Goal: Task Accomplishment & Management: Manage account settings

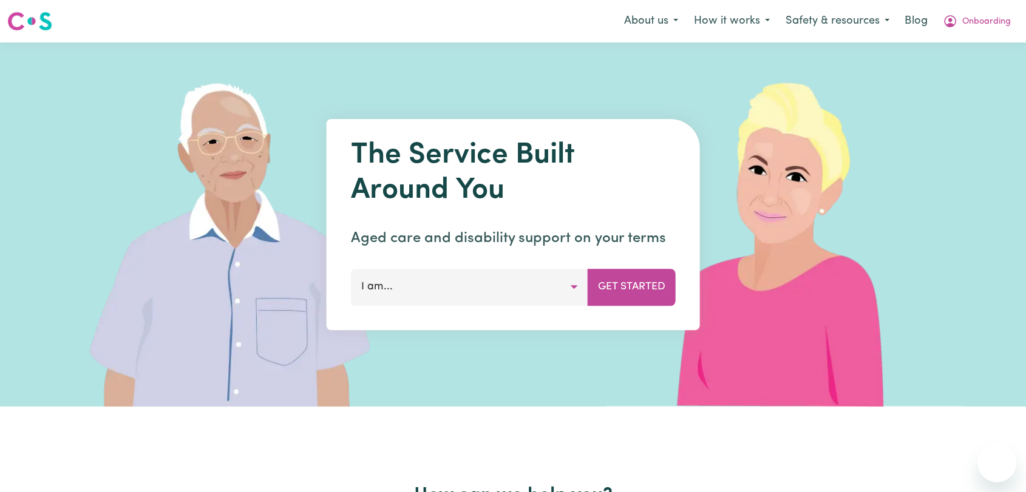
click at [1001, 12] on button "Onboarding" at bounding box center [977, 22] width 84 height 26
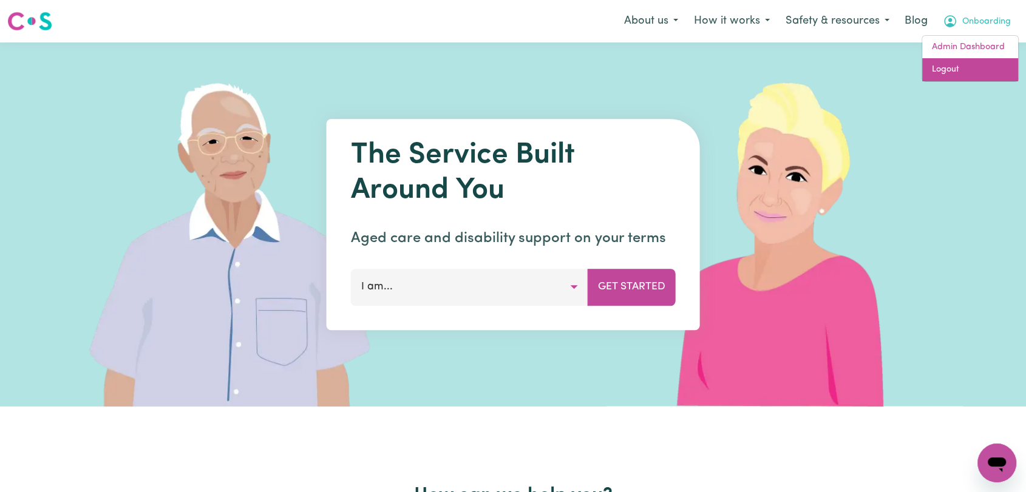
click at [978, 72] on link "Logout" at bounding box center [970, 69] width 96 height 23
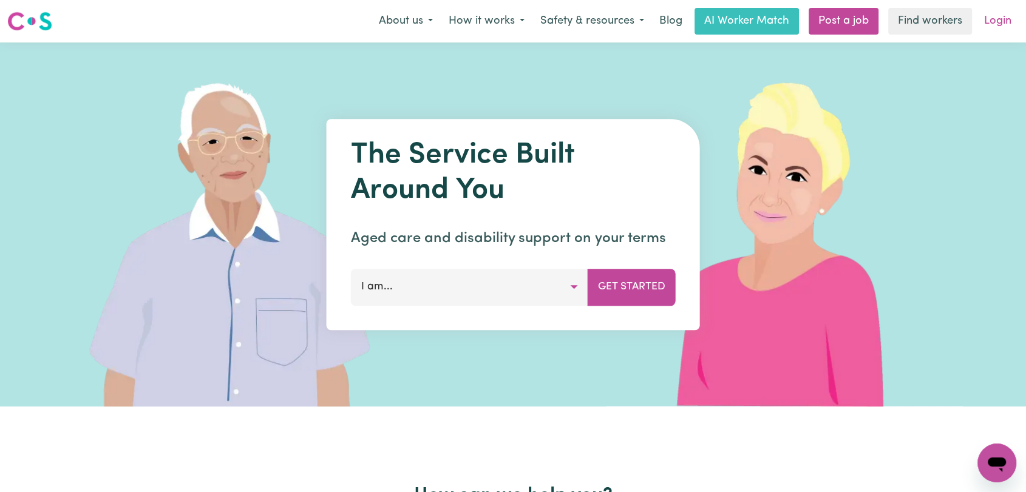
click at [999, 25] on link "Login" at bounding box center [998, 21] width 42 height 27
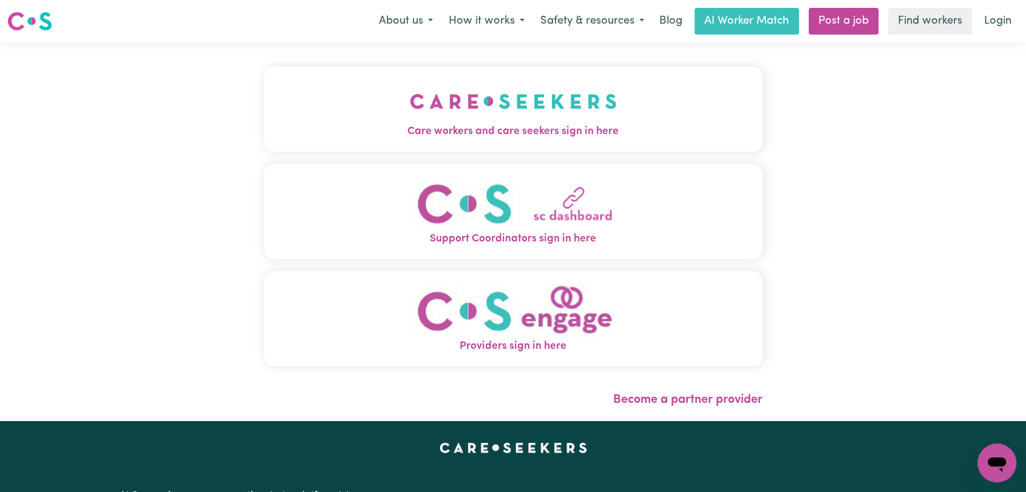
click at [508, 85] on img "Care workers and care seekers sign in here" at bounding box center [513, 101] width 207 height 45
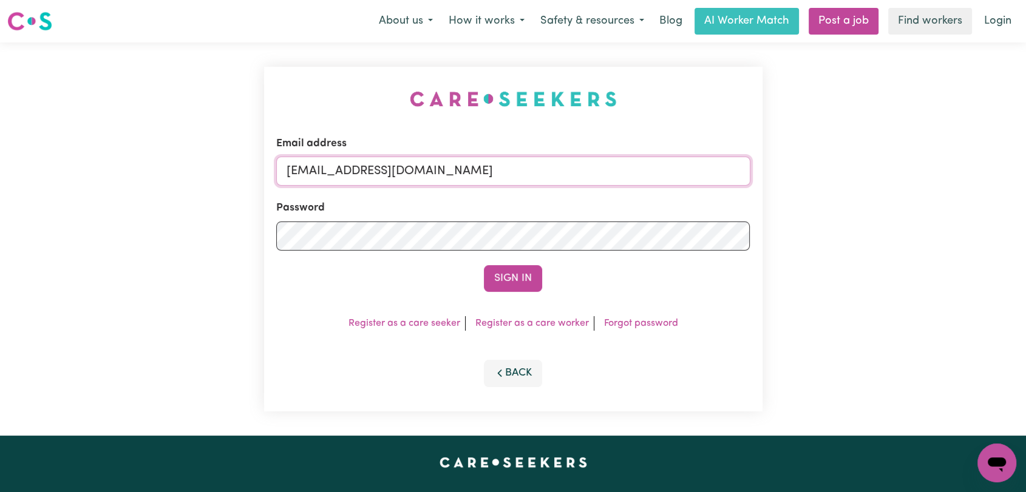
click at [582, 170] on input "[EMAIL_ADDRESS][DOMAIN_NAME]" at bounding box center [513, 171] width 474 height 29
drag, startPoint x: 346, startPoint y: 170, endPoint x: 462, endPoint y: 179, distance: 116.3
click at [462, 179] on input "Superuser~[EMAIL_ADDRESS][DOMAIN_NAME]" at bounding box center [513, 171] width 474 height 29
click at [475, 166] on input "Superuser~[EMAIL_ADDRESS][DOMAIN_NAME]" at bounding box center [513, 171] width 474 height 29
drag, startPoint x: 351, startPoint y: 171, endPoint x: 507, endPoint y: 173, distance: 156.1
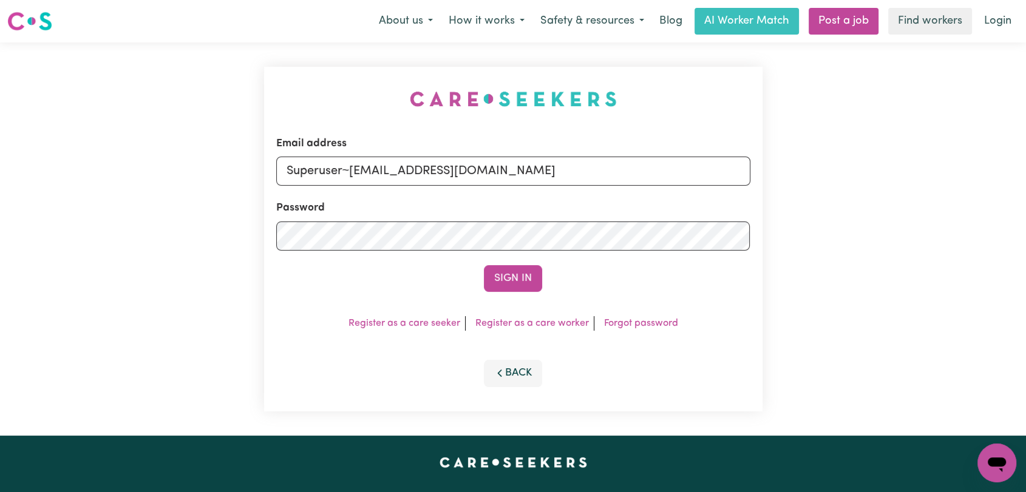
click at [507, 173] on input "Superuser~[EMAIL_ADDRESS][DOMAIN_NAME]" at bounding box center [513, 171] width 474 height 29
type input "Superuser~[EMAIL_ADDRESS][DOMAIN_NAME]"
click at [520, 267] on button "Sign In" at bounding box center [513, 278] width 58 height 27
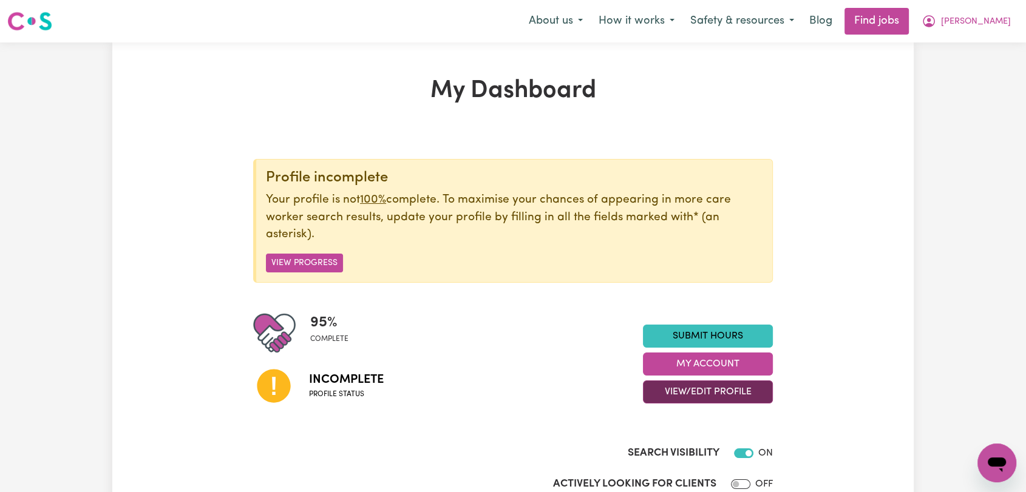
click at [734, 383] on button "View/Edit Profile" at bounding box center [708, 392] width 130 height 23
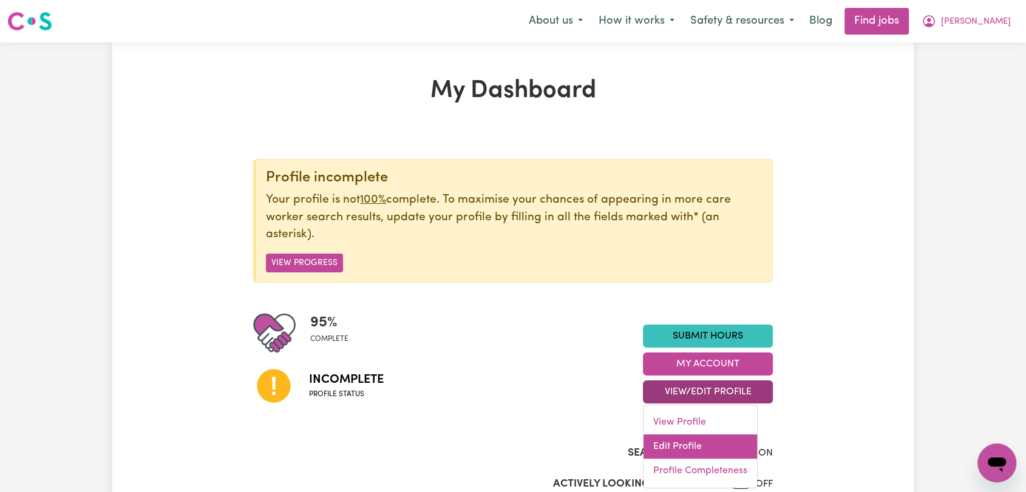
click at [707, 437] on link "Edit Profile" at bounding box center [701, 447] width 114 height 24
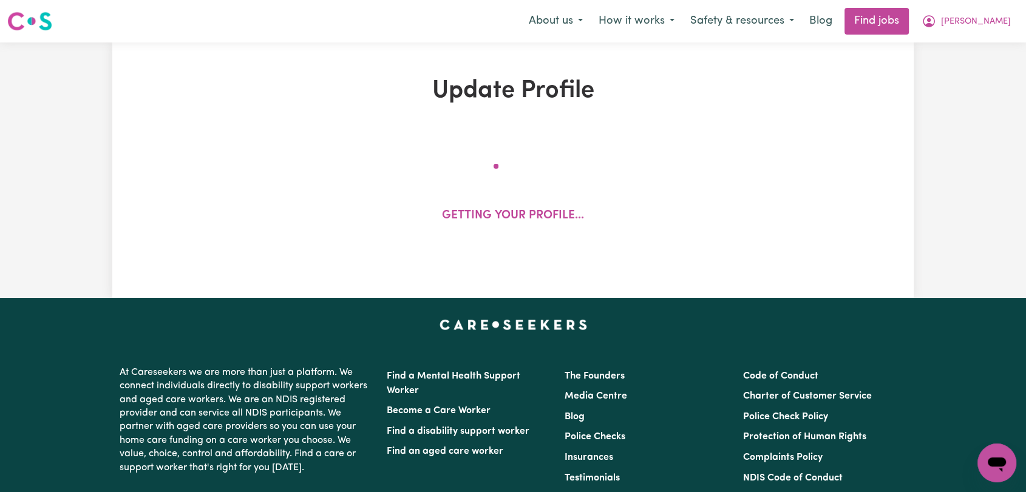
select select "[DEMOGRAPHIC_DATA]"
select select "[DEMOGRAPHIC_DATA] Citizen"
select select "Studying a healthcare related degree or qualification"
select select "62"
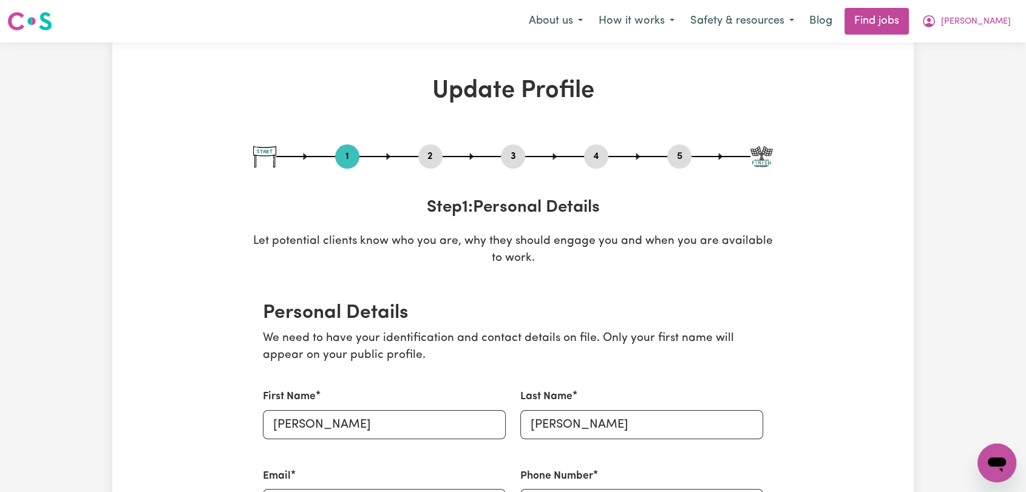
click at [432, 154] on button "2" at bounding box center [430, 157] width 24 height 16
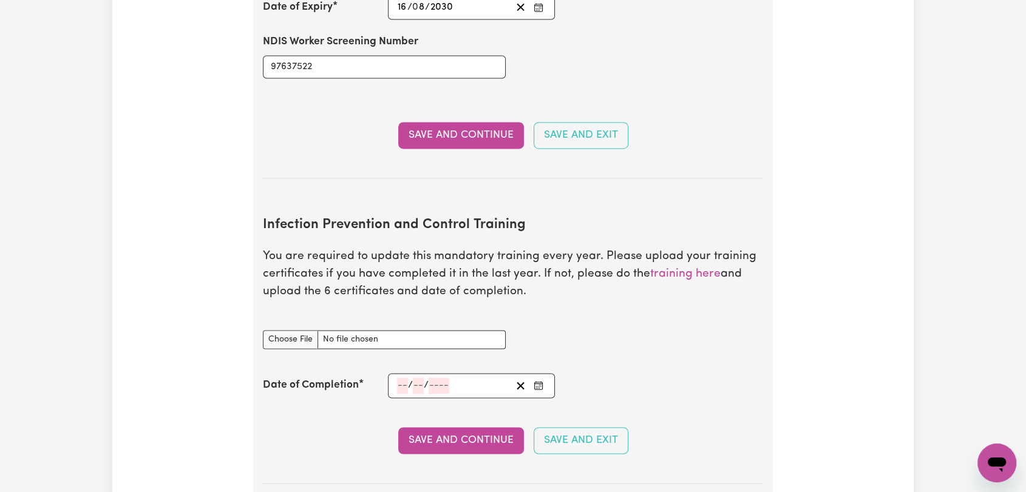
scroll to position [1889, 0]
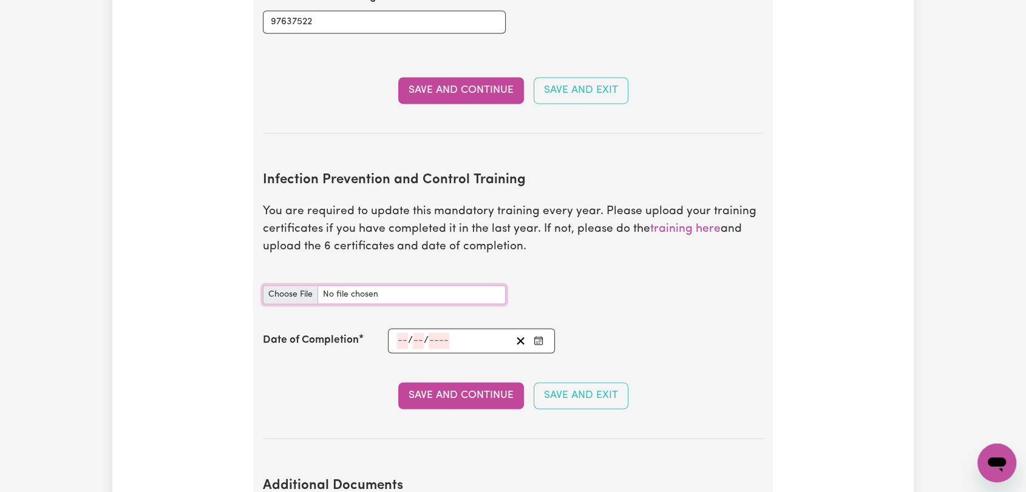
click at [283, 285] on input "Infection Prevention and Control Training document" at bounding box center [384, 294] width 243 height 19
type input "C:\fakepath\[PERSON_NAME] - IPC - WASTE MANAGEMENT - [DATE].jpg"
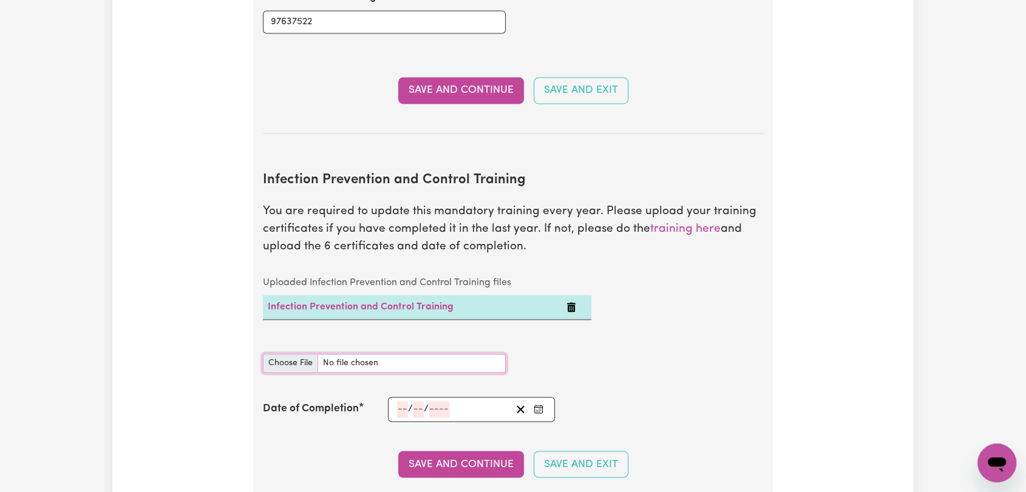
click at [297, 354] on input "Infection Prevention and Control Training document" at bounding box center [384, 363] width 243 height 19
type input "C:\fakepath\[PERSON_NAME] - IPC - PPE - [DATE].jpg"
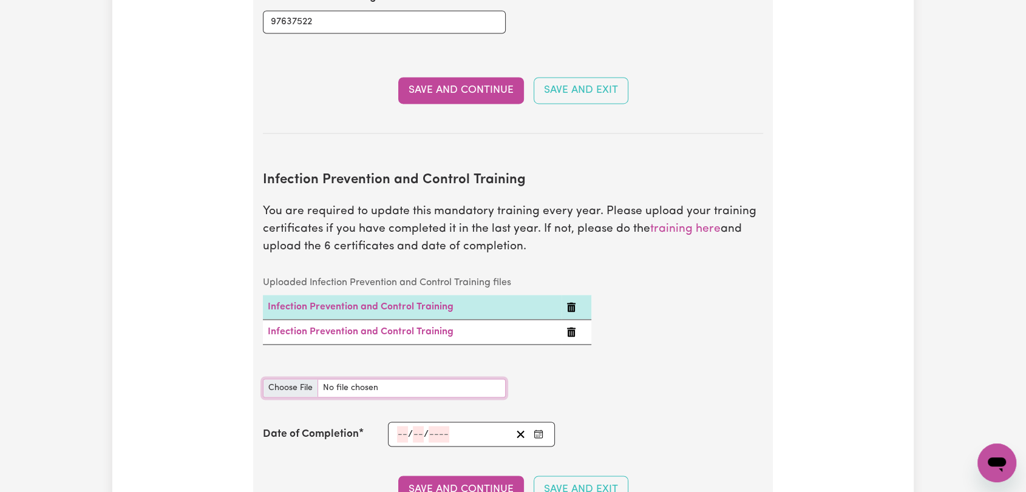
click at [291, 379] on input "Infection Prevention and Control Training document" at bounding box center [384, 388] width 243 height 19
type input "C:\fakepath\[PERSON_NAME] - IPC - OUTBREAKS - [DATE].jpg"
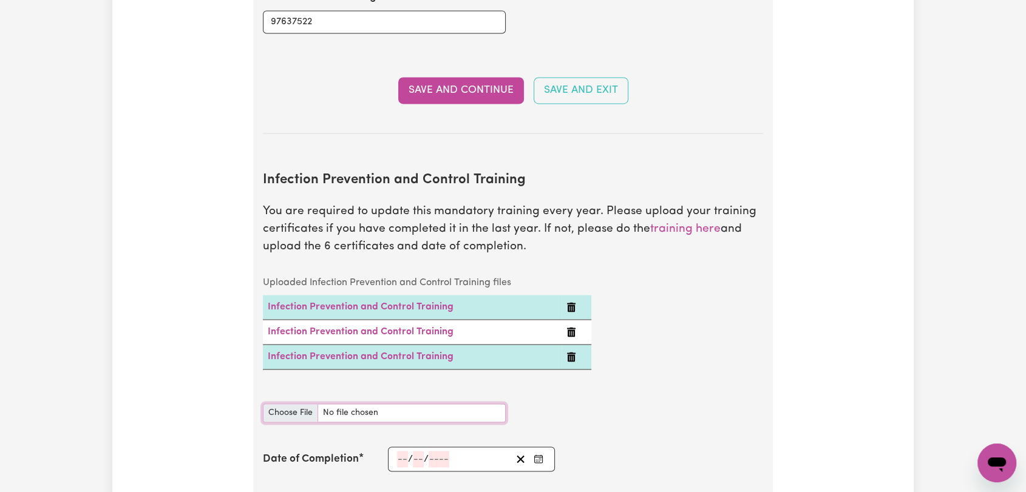
click at [296, 404] on input "Infection Prevention and Control Training document" at bounding box center [384, 413] width 243 height 19
type input "C:\fakepath\[PERSON_NAME] - IPC - HAND HYGIENE - [DATE].jpg"
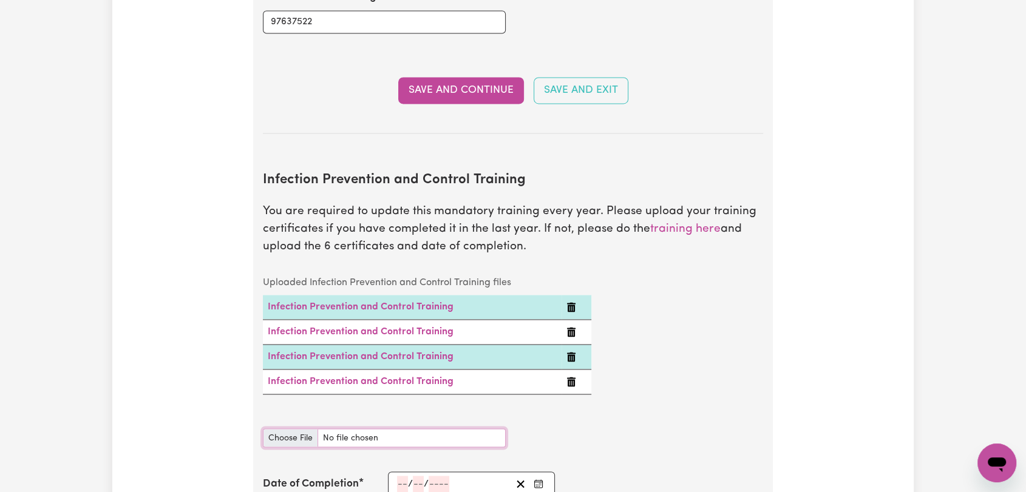
click at [289, 429] on input "Infection Prevention and Control Training document" at bounding box center [384, 438] width 243 height 19
type input "C:\fakepath\[PERSON_NAME] - IPC - CLEANING - [DATE].jpg"
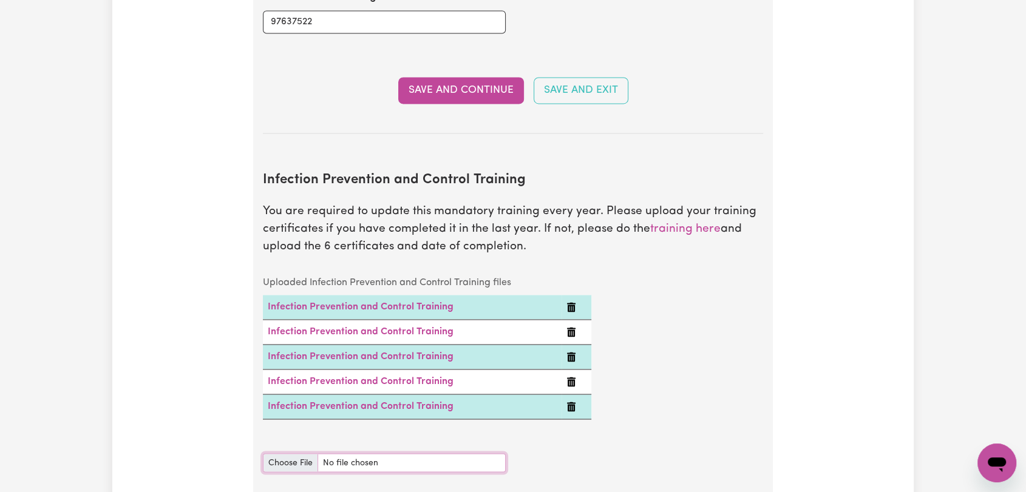
click at [282, 454] on input "Infection Prevention and Control Training document" at bounding box center [384, 463] width 243 height 19
type input "C:\fakepath\[PERSON_NAME] - IPC - CHAIN OF INFECTION - [DATE].jpg"
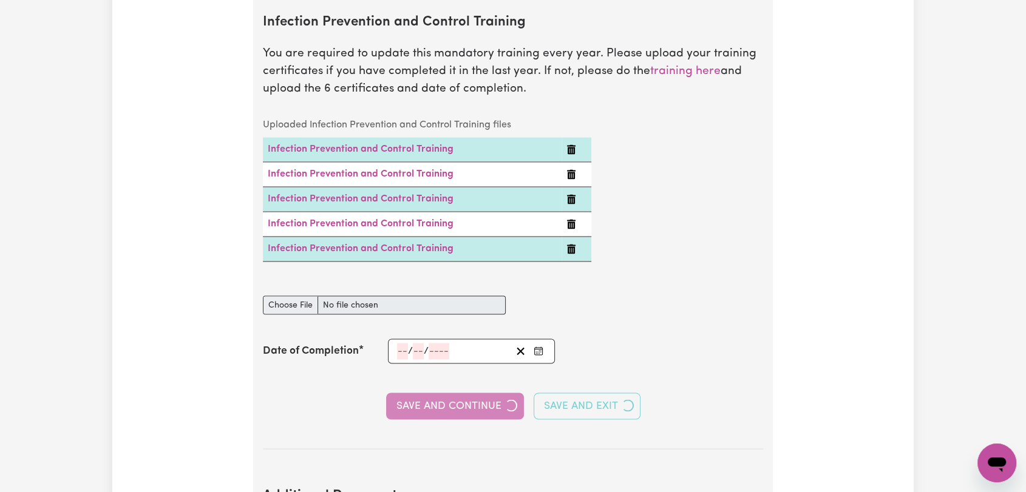
scroll to position [2091, 0]
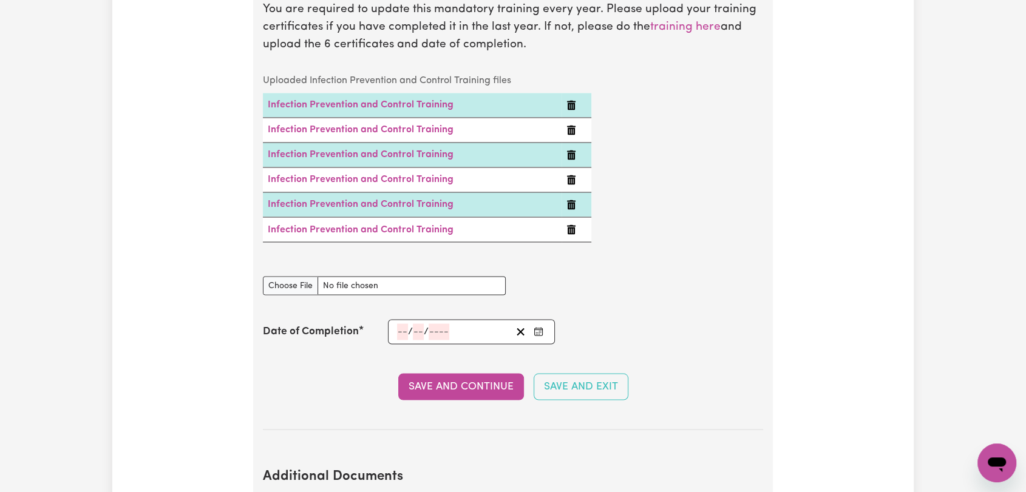
click at [399, 324] on input "number" at bounding box center [402, 332] width 11 height 16
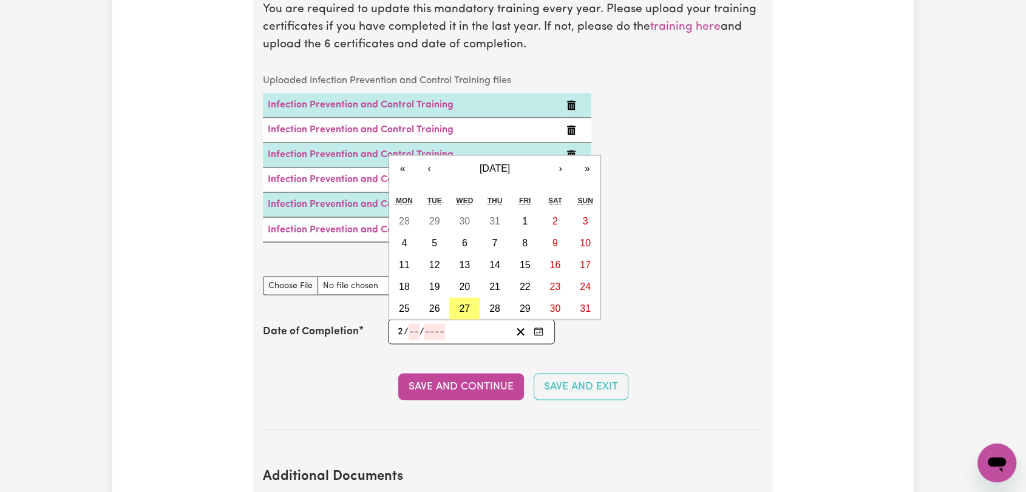
type input "21"
type input "08"
type input "0002-08-21"
type input "8"
type input "2"
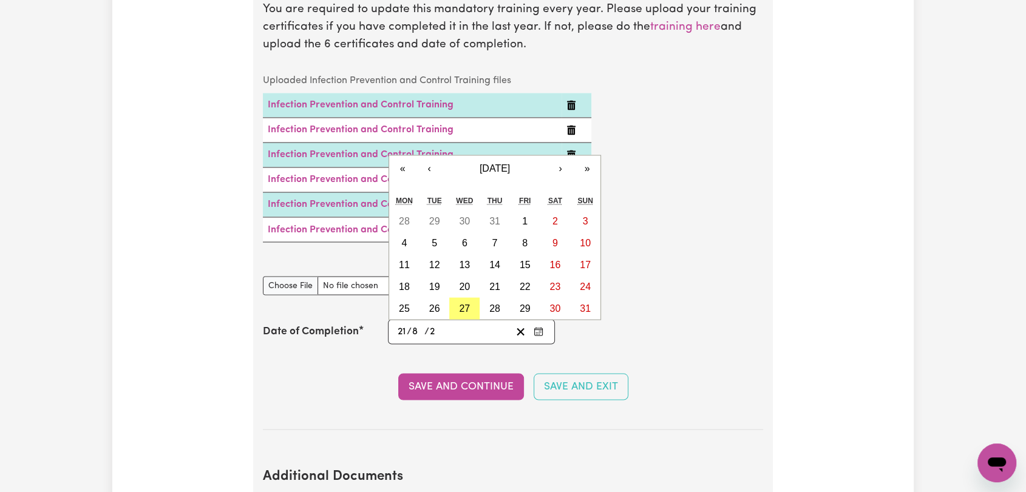
type input "0020-08-21"
type input "20"
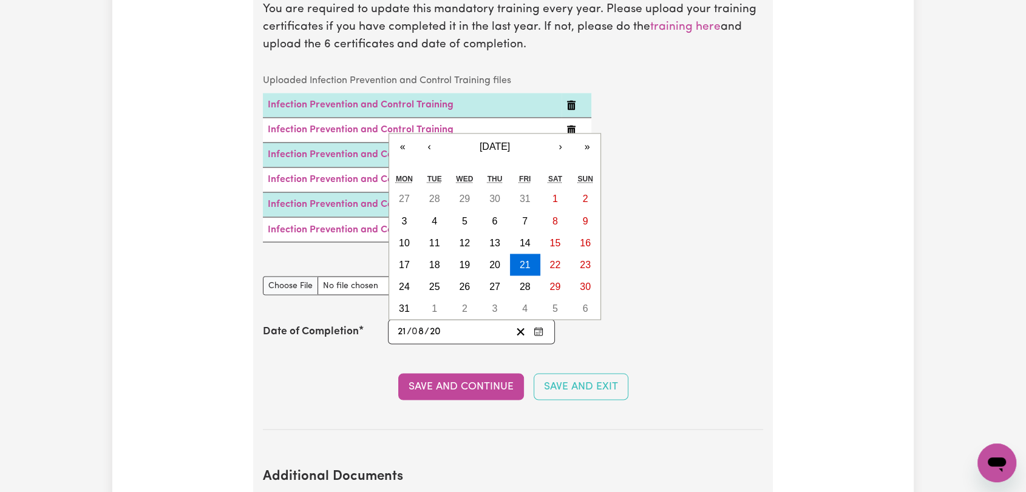
type input "0202-08-21"
type input "202"
type input "[DATE]"
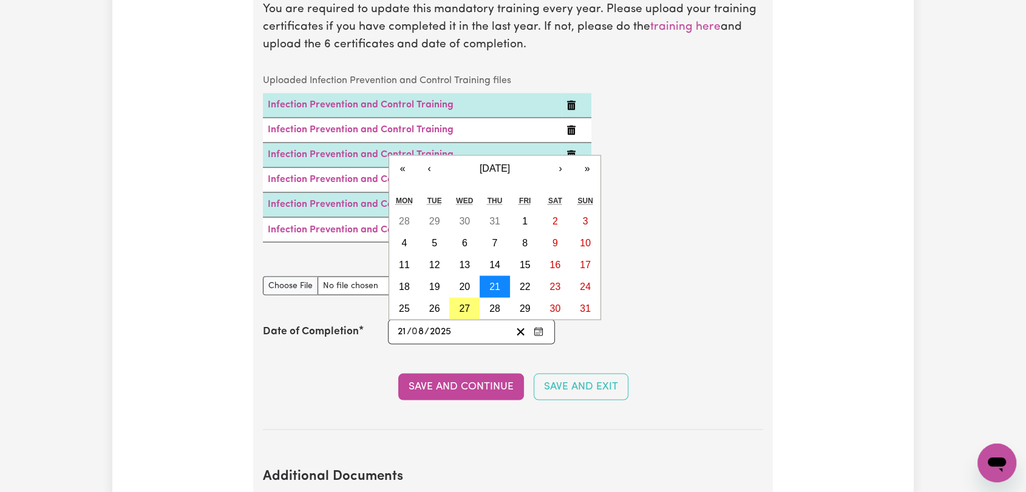
type input "2025"
click at [491, 281] on abbr "21" at bounding box center [494, 286] width 11 height 10
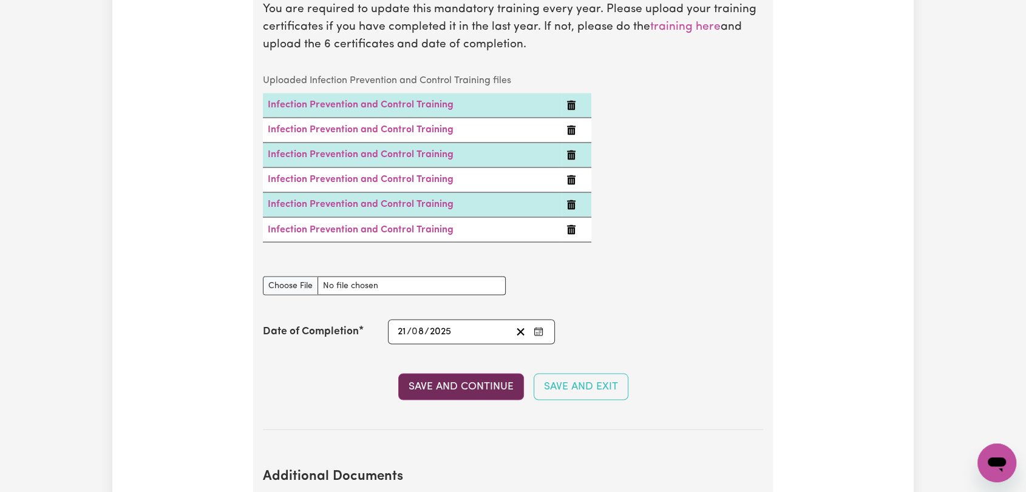
click at [463, 373] on button "Save and Continue" at bounding box center [461, 386] width 126 height 27
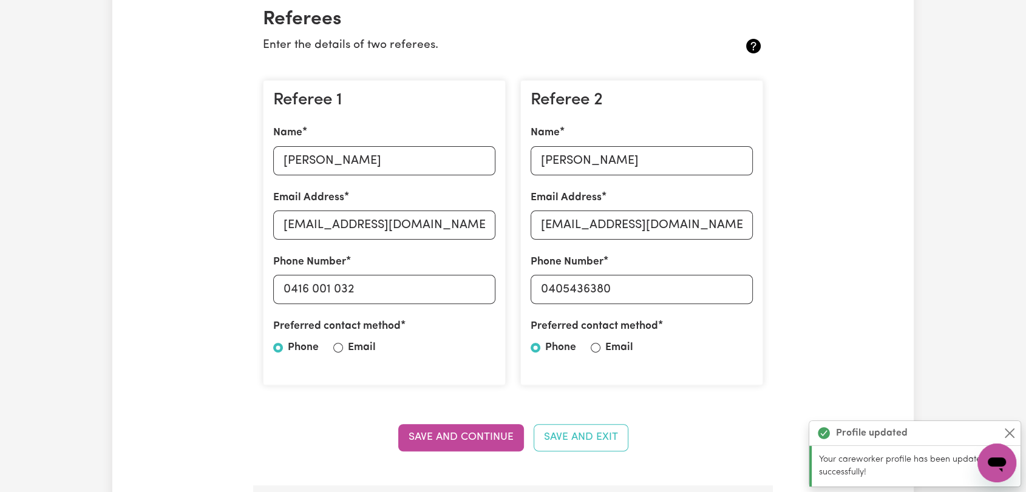
scroll to position [0, 0]
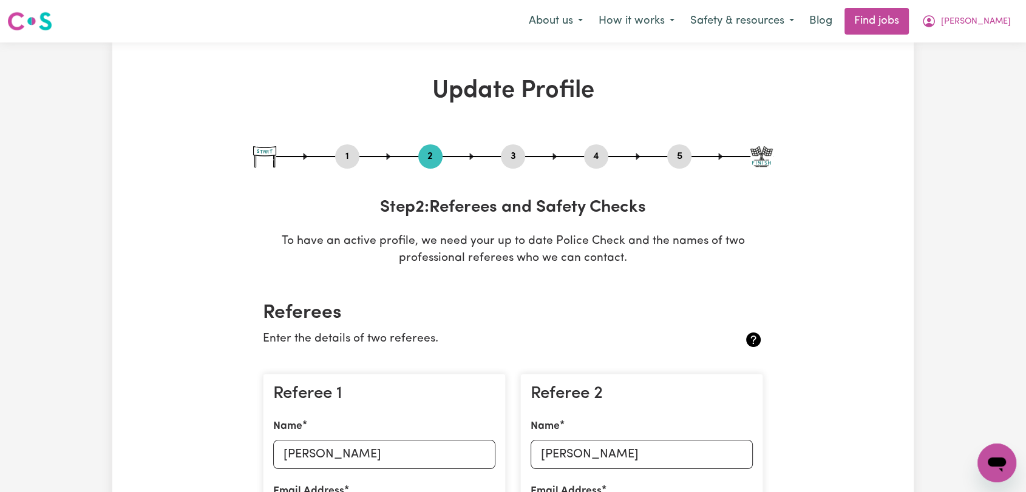
click at [521, 155] on button "3" at bounding box center [513, 157] width 24 height 16
select select "2003"
select select "2022"
select select "Certificate III (Individual Support)"
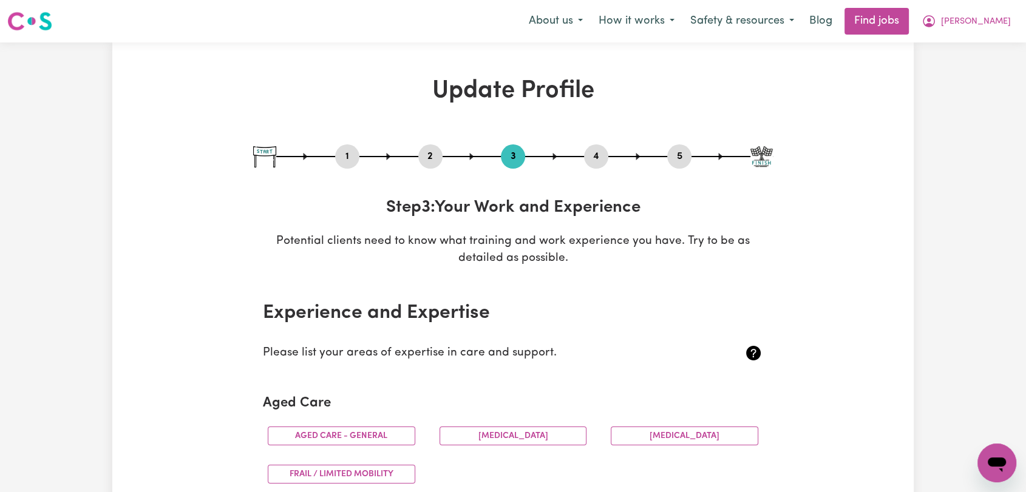
click at [602, 152] on button "4" at bounding box center [596, 157] width 24 height 16
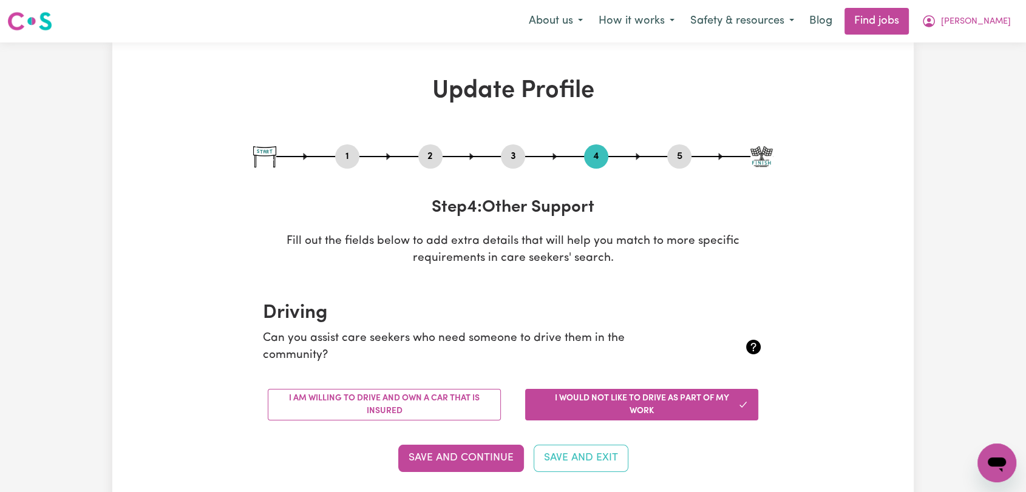
click at [673, 152] on button "5" at bounding box center [679, 157] width 24 height 16
select select "I am providing services privately on my own"
